Goal: Check status

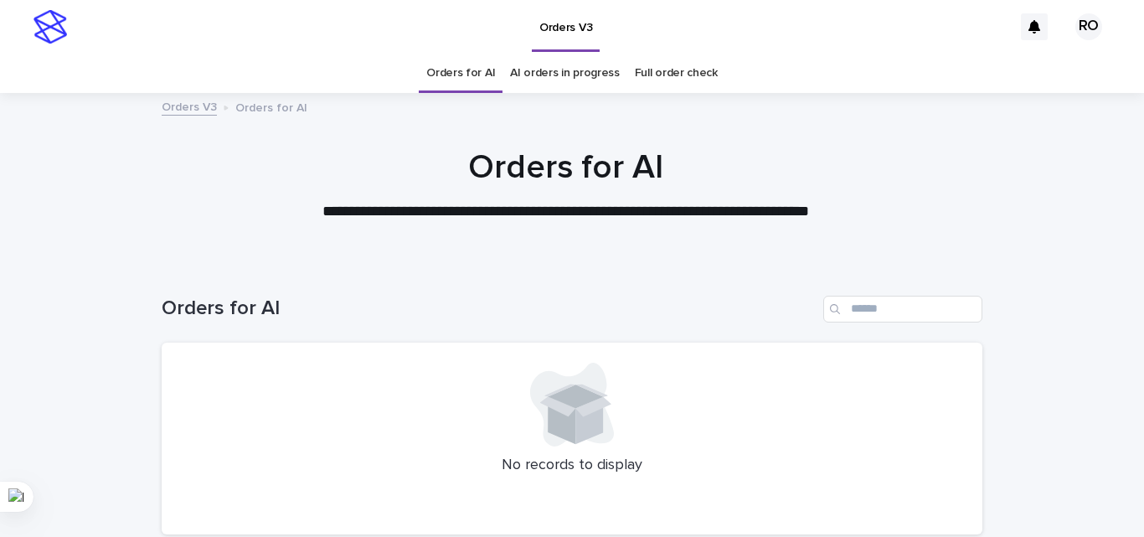
click at [557, 64] on link "AI orders in progress" at bounding box center [565, 73] width 110 height 39
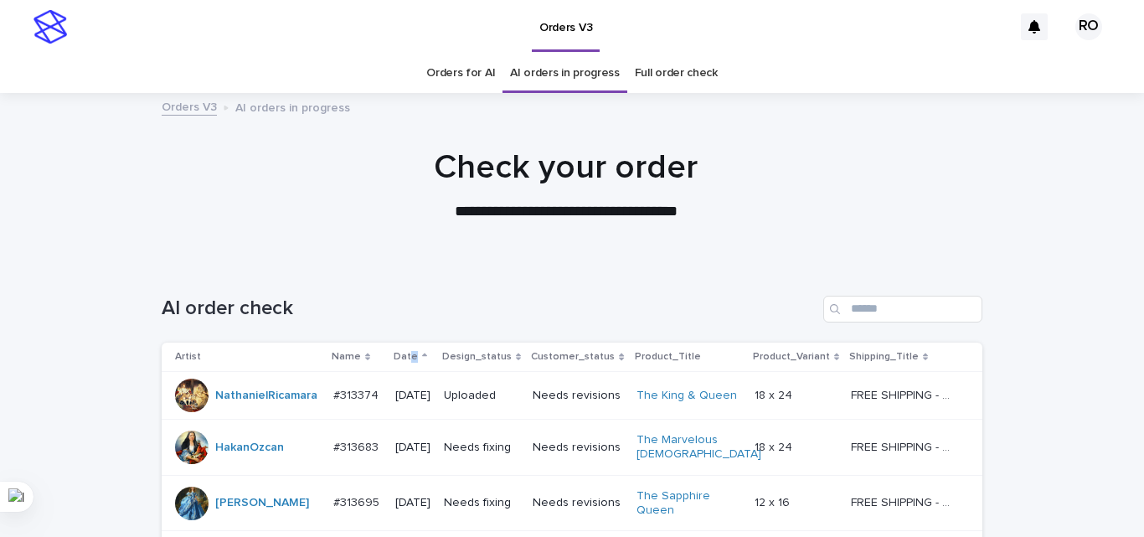
click at [405, 353] on p "Date" at bounding box center [406, 356] width 24 height 18
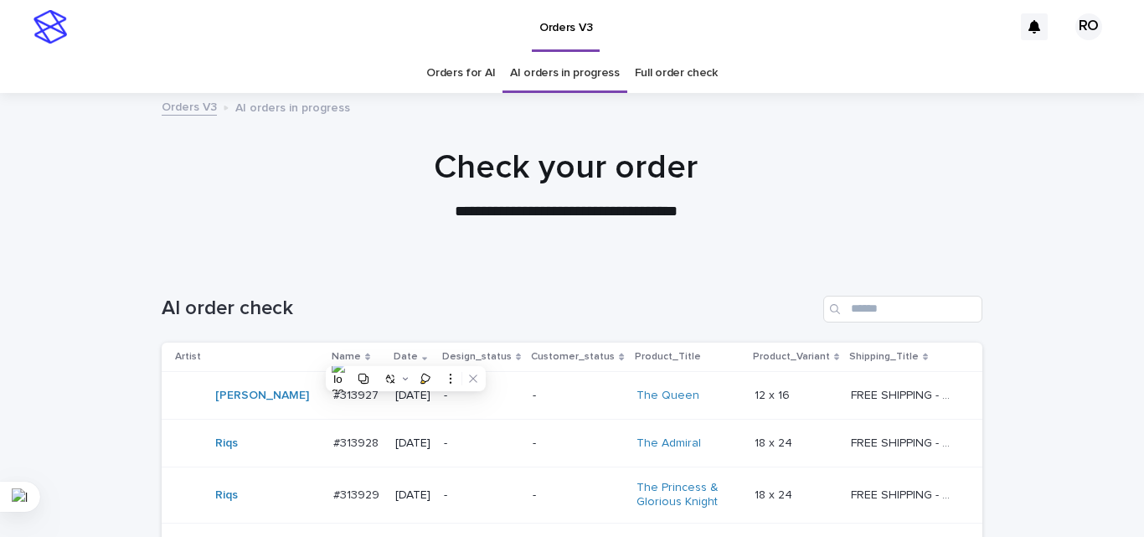
click at [477, 409] on div "-" at bounding box center [481, 396] width 75 height 28
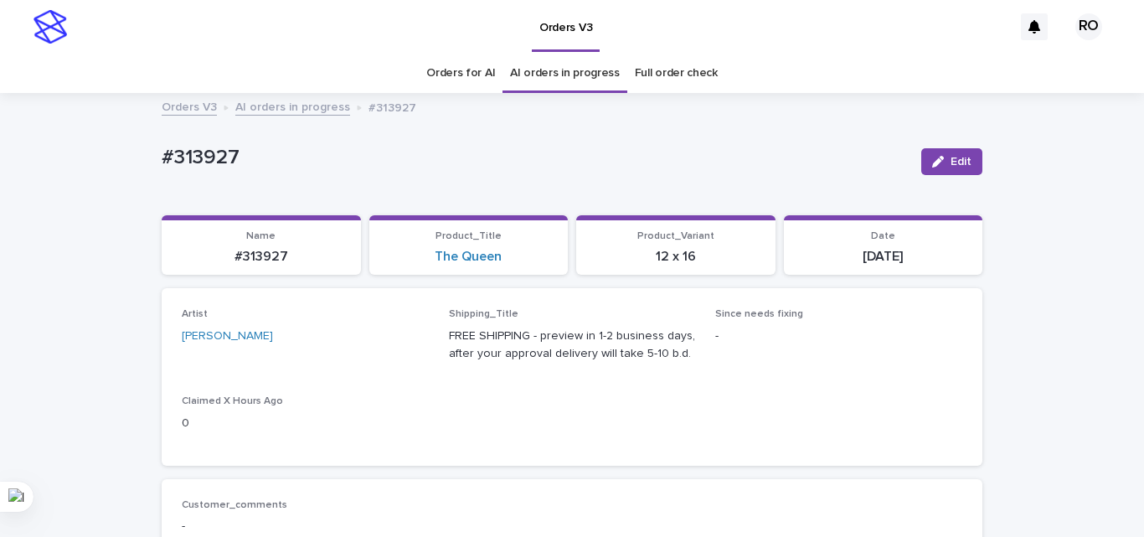
click at [461, 69] on link "Orders for AI" at bounding box center [460, 73] width 69 height 39
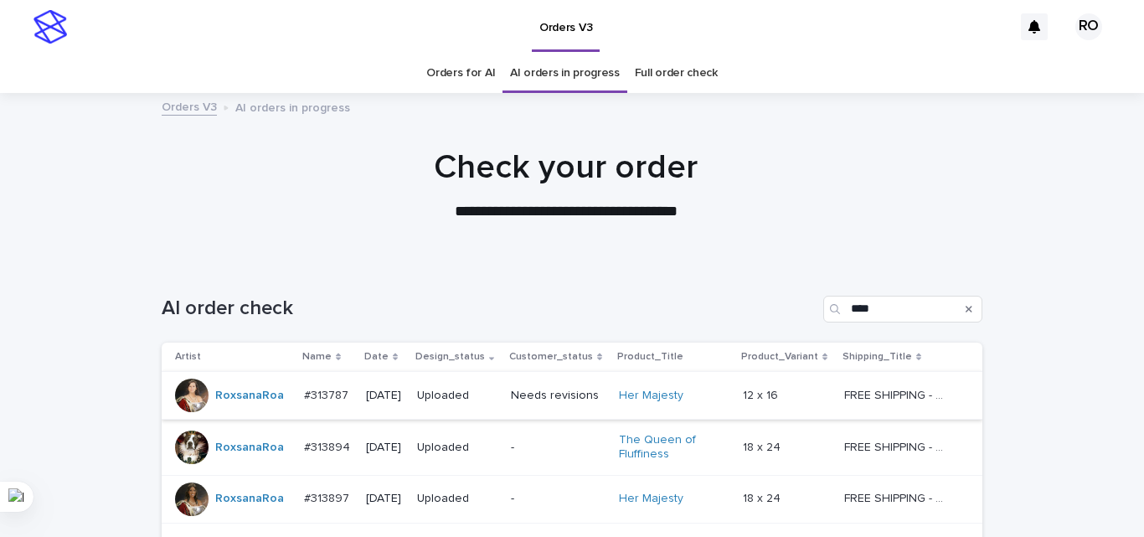
scroll to position [167, 0]
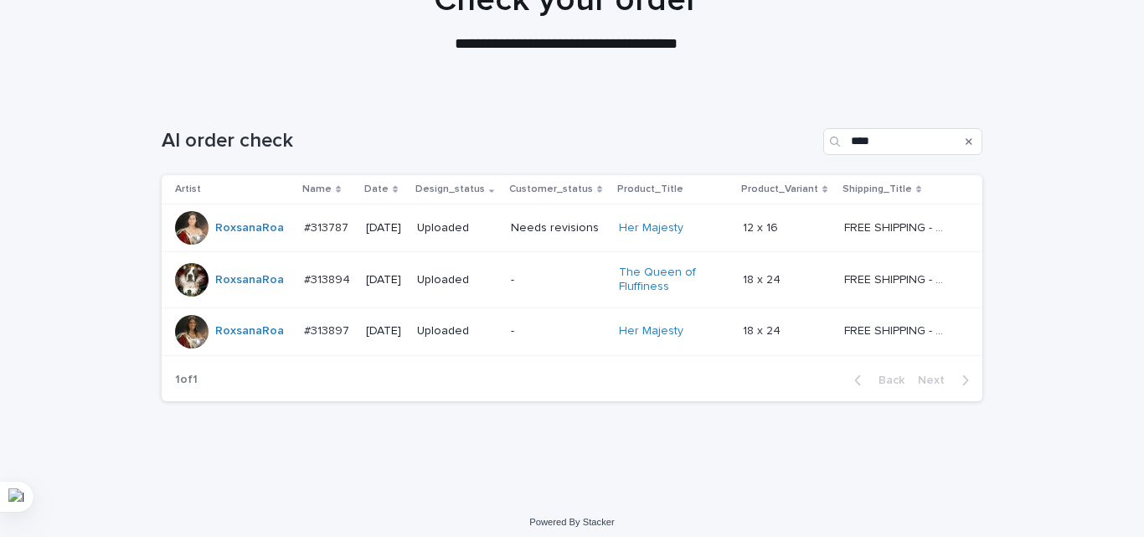
click at [157, 475] on div "Loading... Saving… Loading... Saving… AI order check **** Artist Name Date Desi…" at bounding box center [572, 297] width 1144 height 404
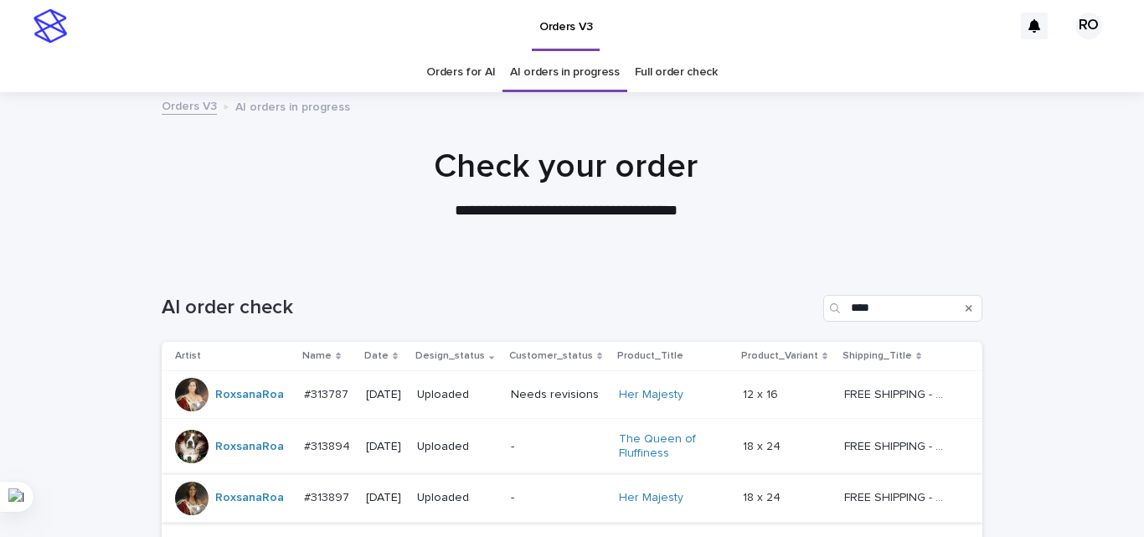
scroll to position [0, 0]
click at [498, 223] on div at bounding box center [565, 177] width 1131 height 167
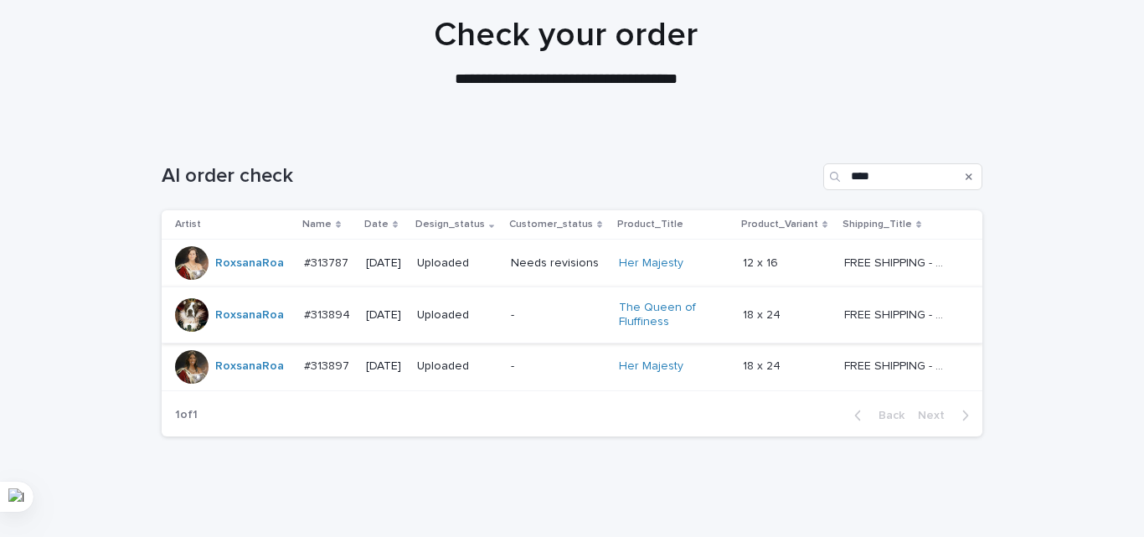
scroll to position [167, 0]
